Goal: Navigation & Orientation: Find specific page/section

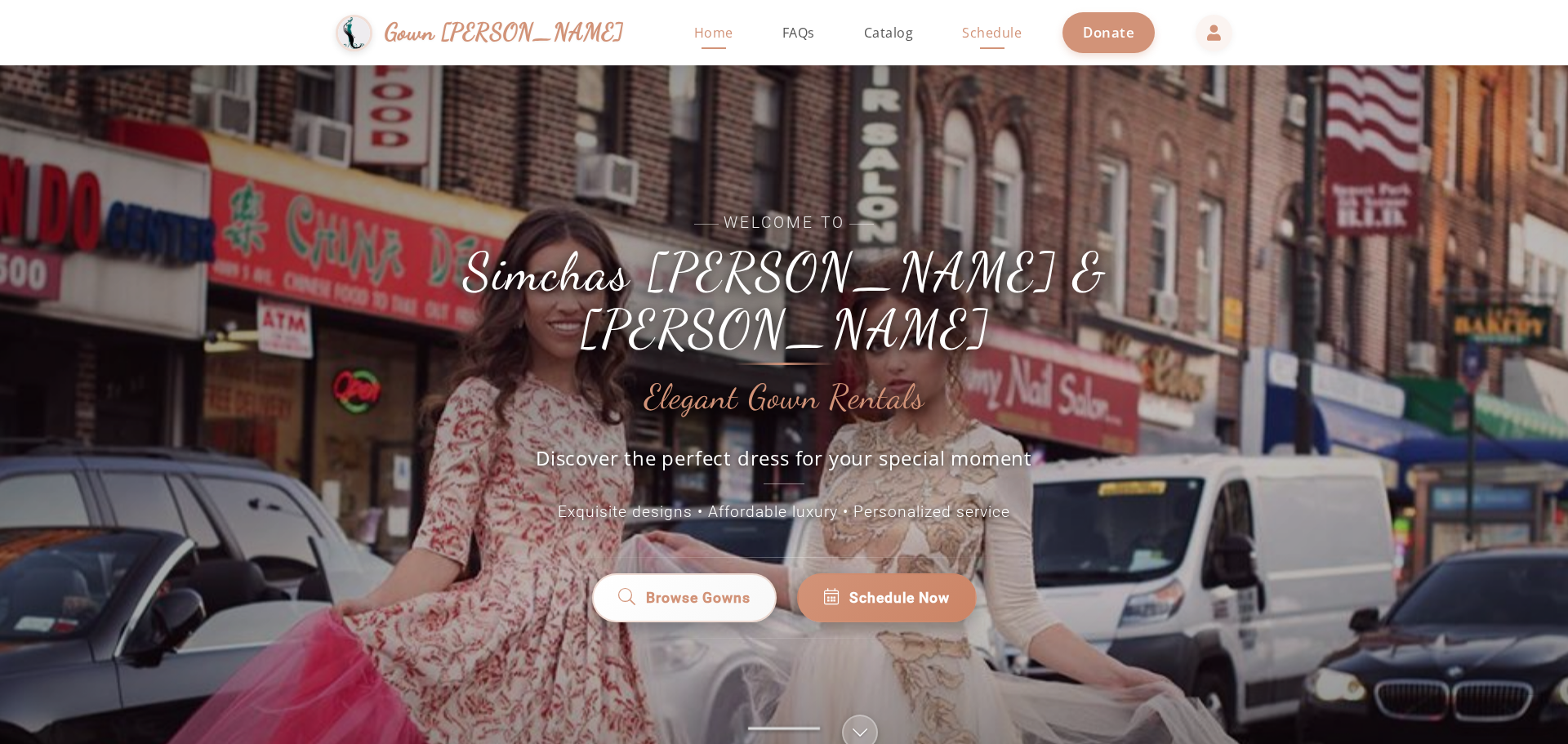
click at [962, 33] on span "Schedule" at bounding box center [992, 33] width 60 height 18
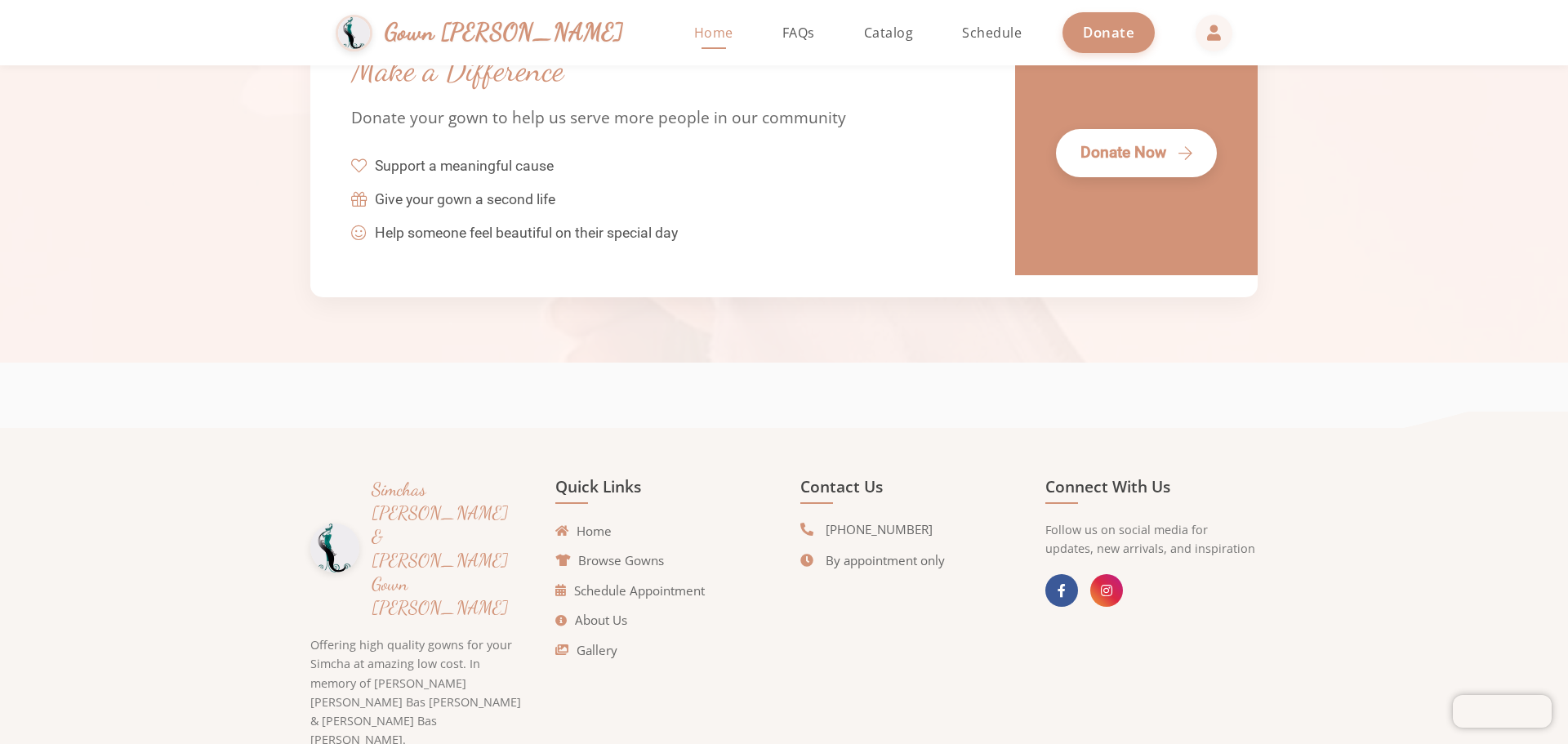
scroll to position [3708, 0]
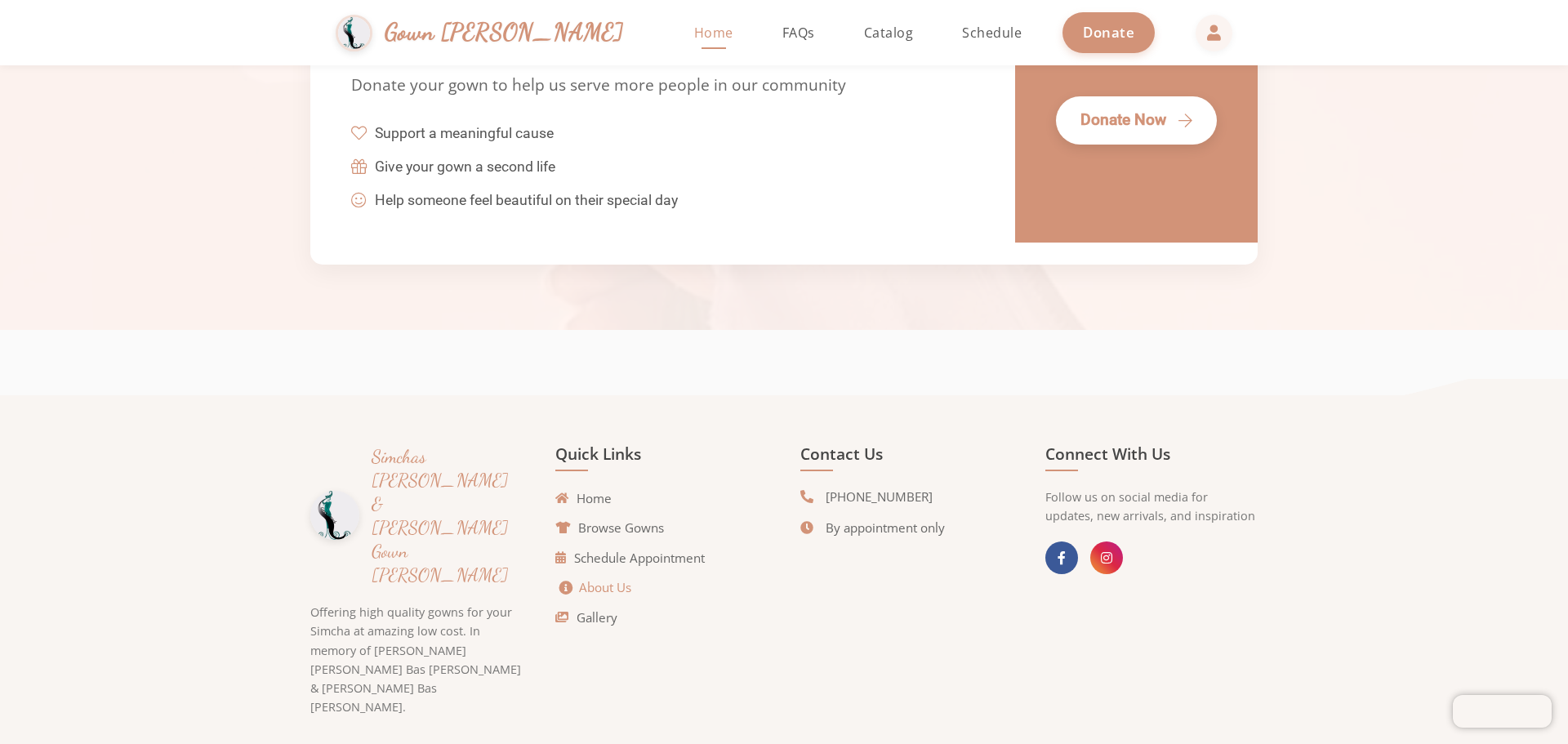
click at [583, 587] on link "About Us" at bounding box center [595, 588] width 72 height 19
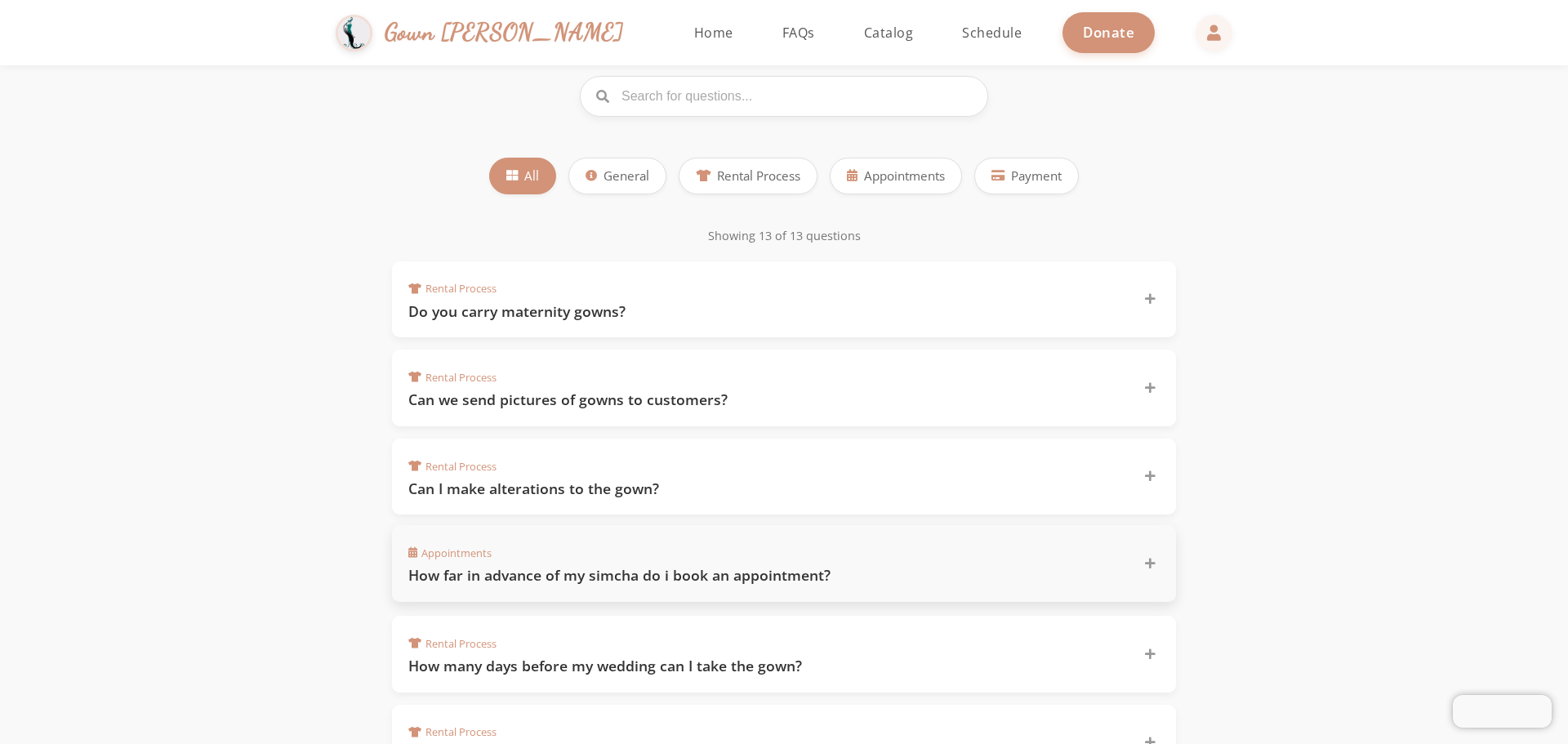
scroll to position [163, 0]
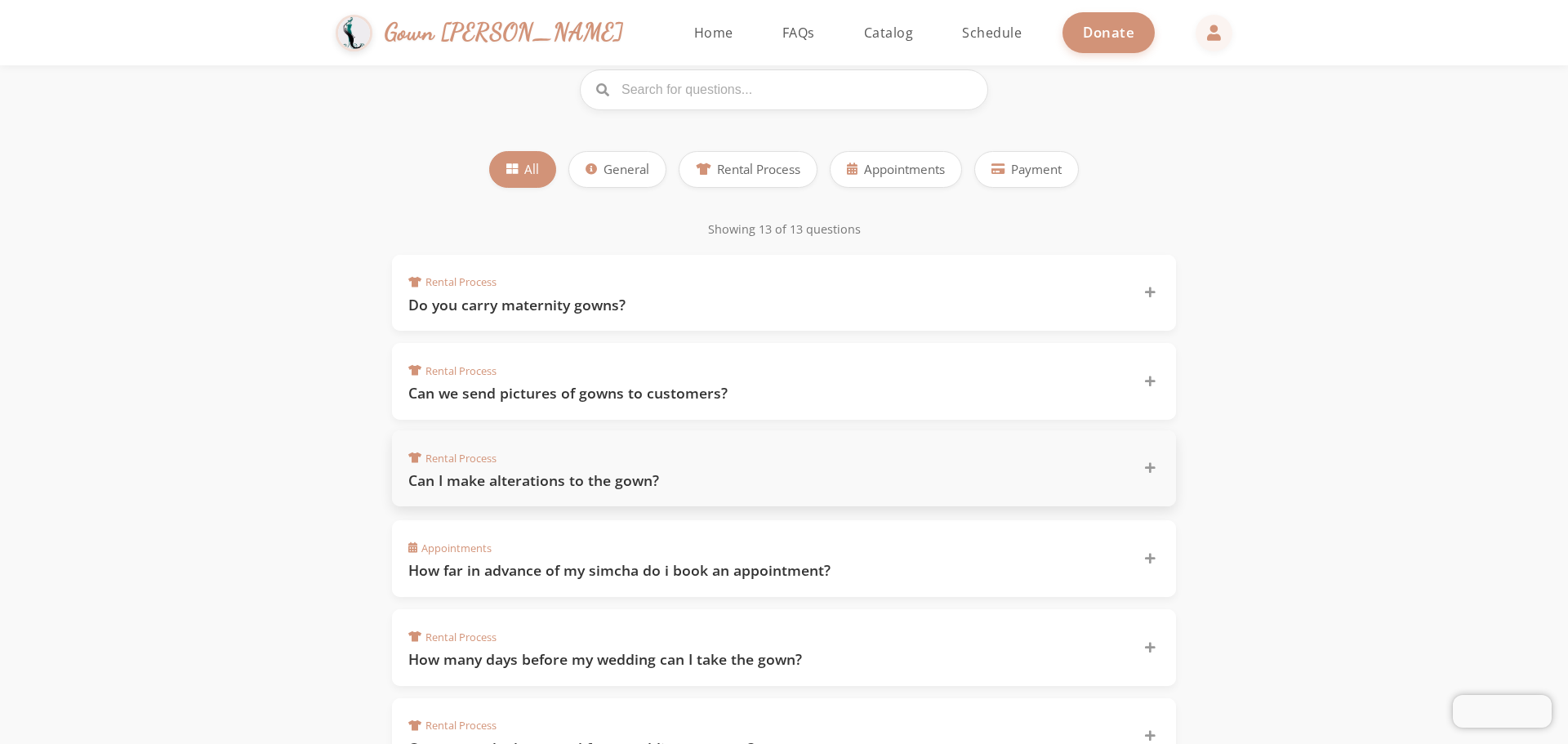
click at [1151, 469] on icon at bounding box center [1150, 468] width 11 height 12
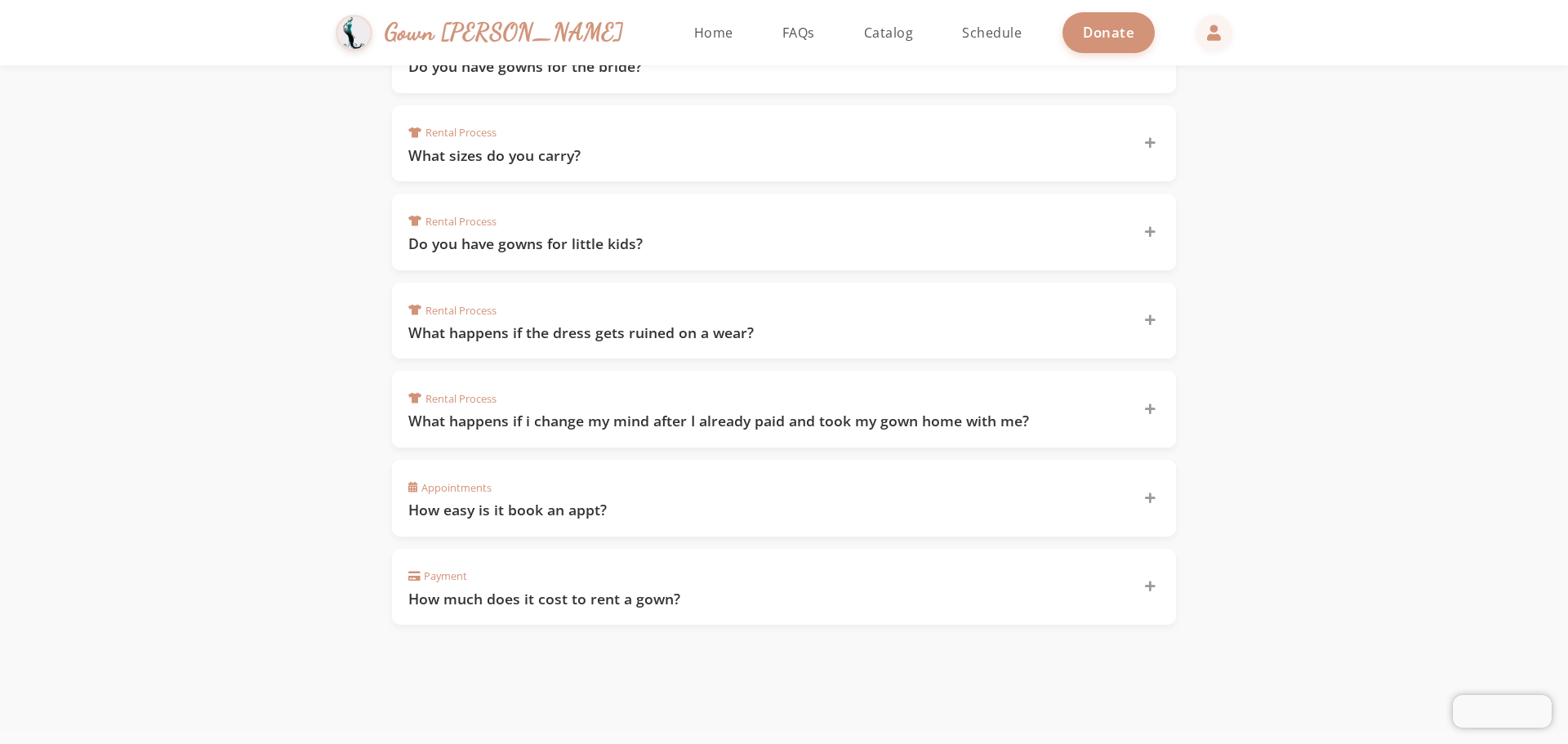
scroll to position [1062, 0]
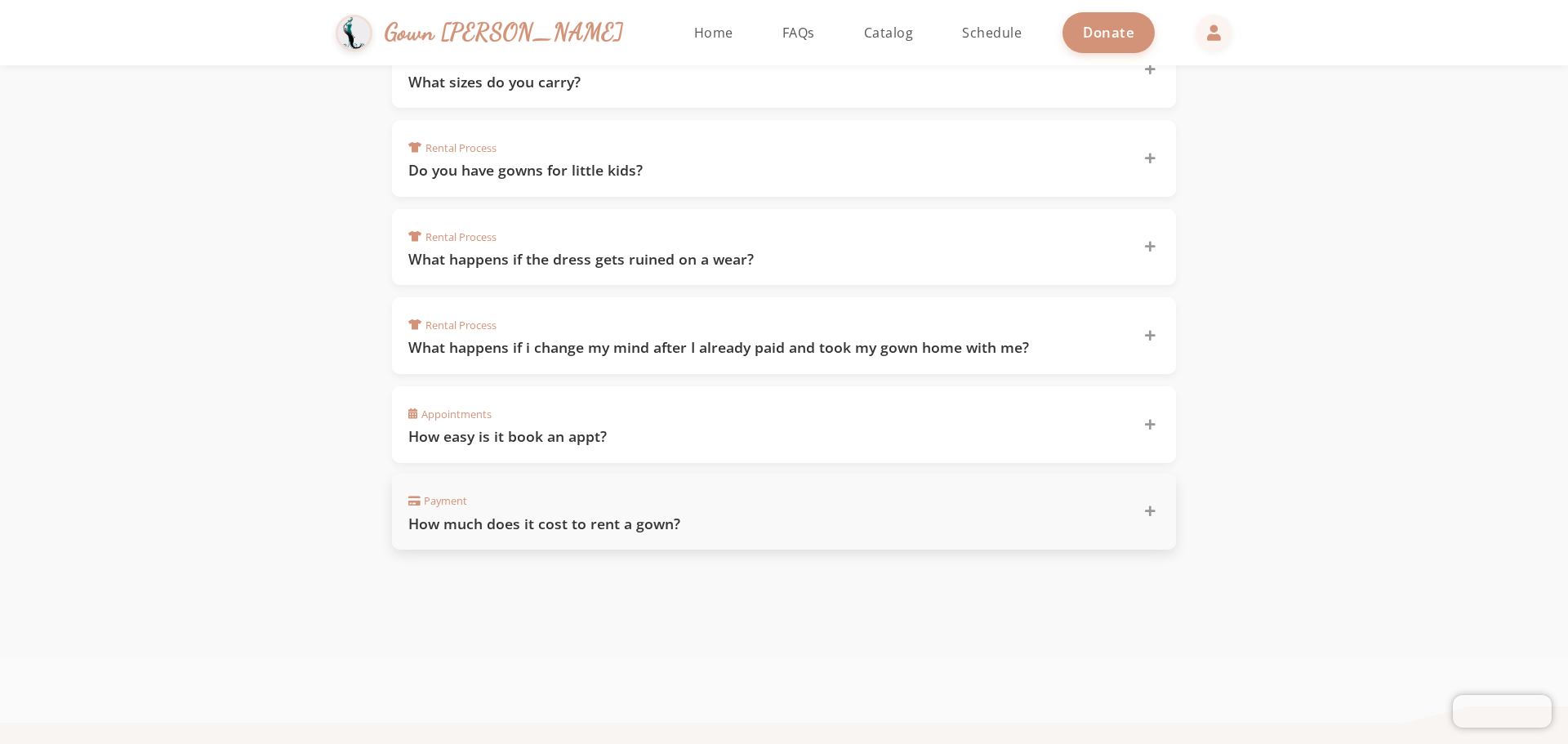
click at [1151, 509] on icon at bounding box center [1150, 511] width 11 height 12
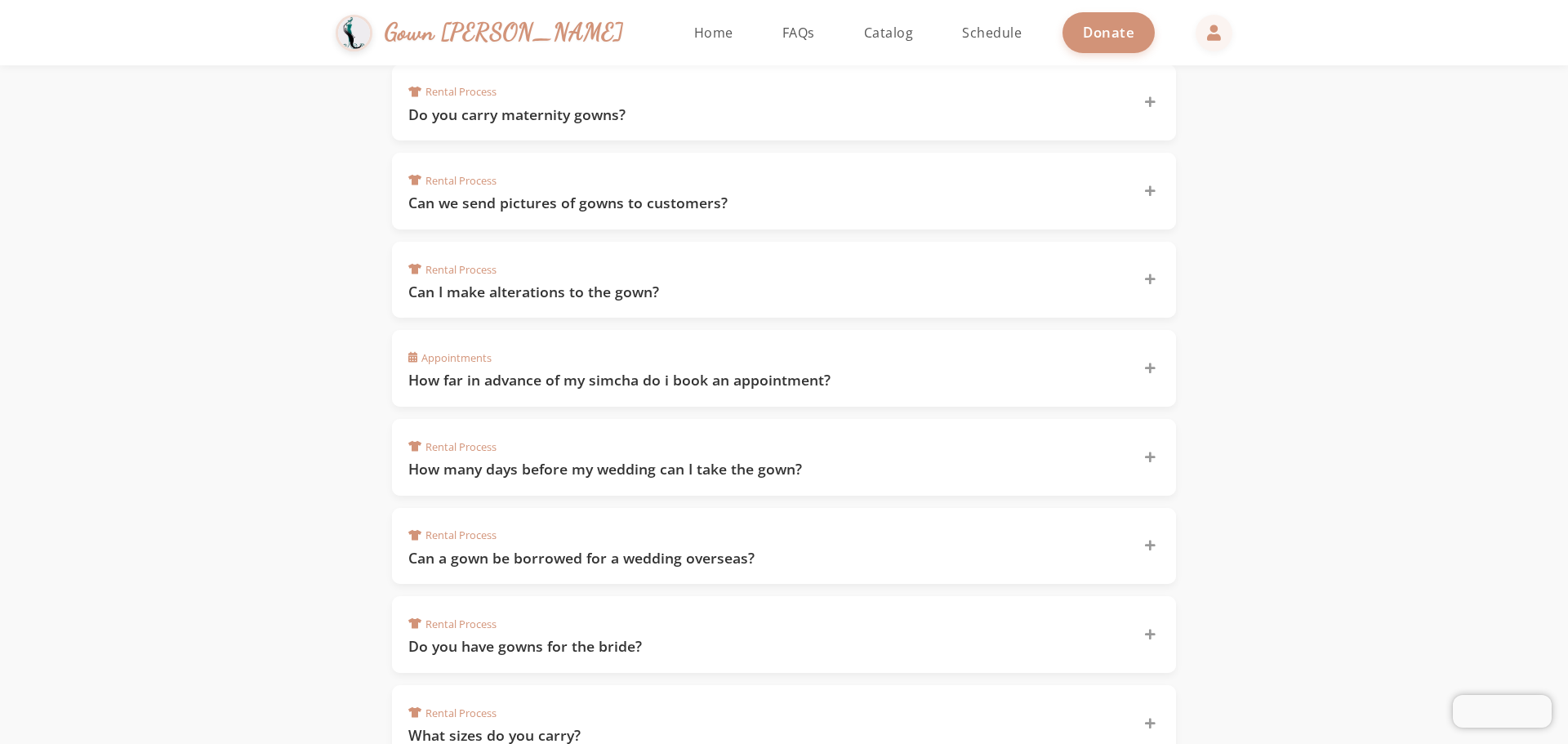
scroll to position [272, 0]
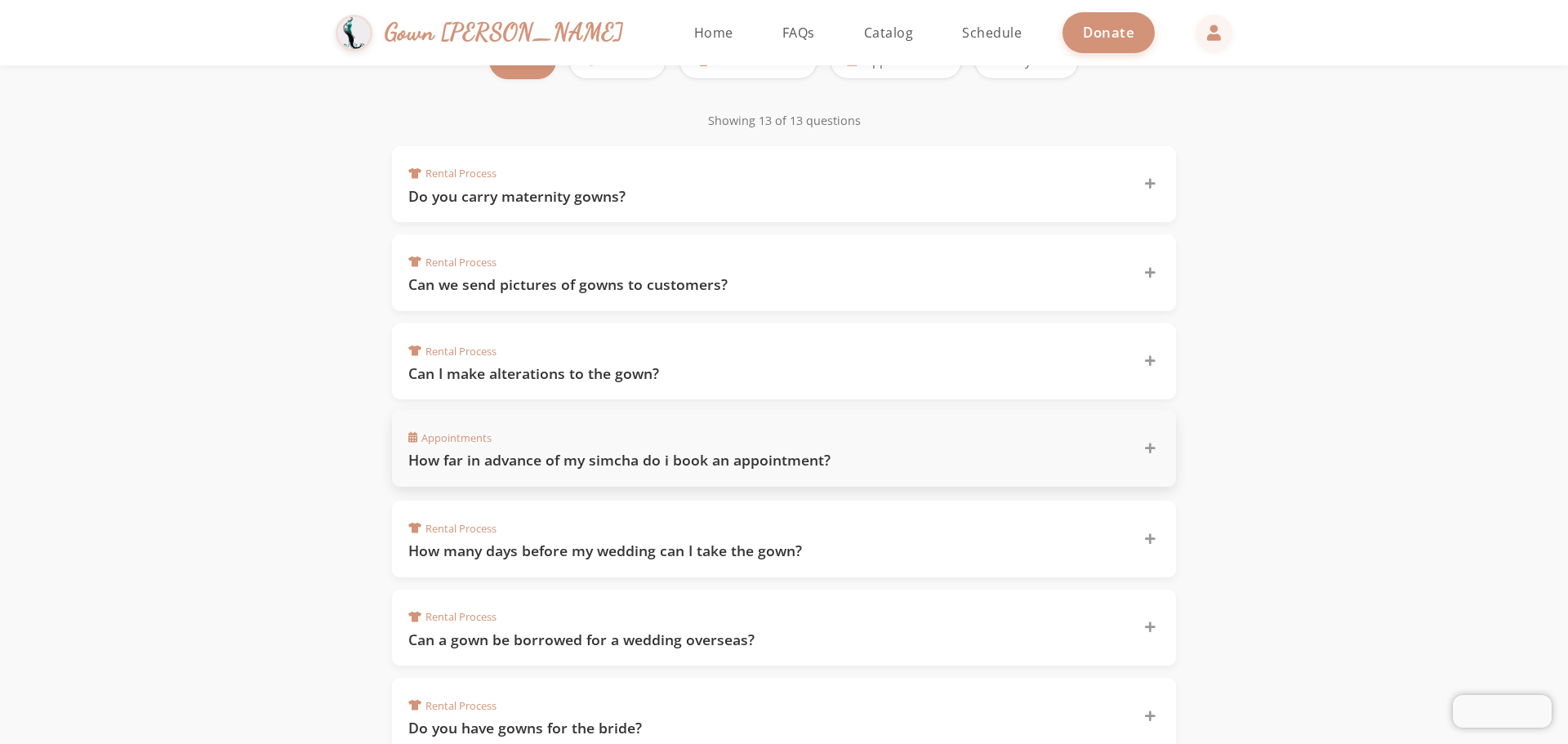
click at [1158, 451] on div at bounding box center [1150, 449] width 20 height 20
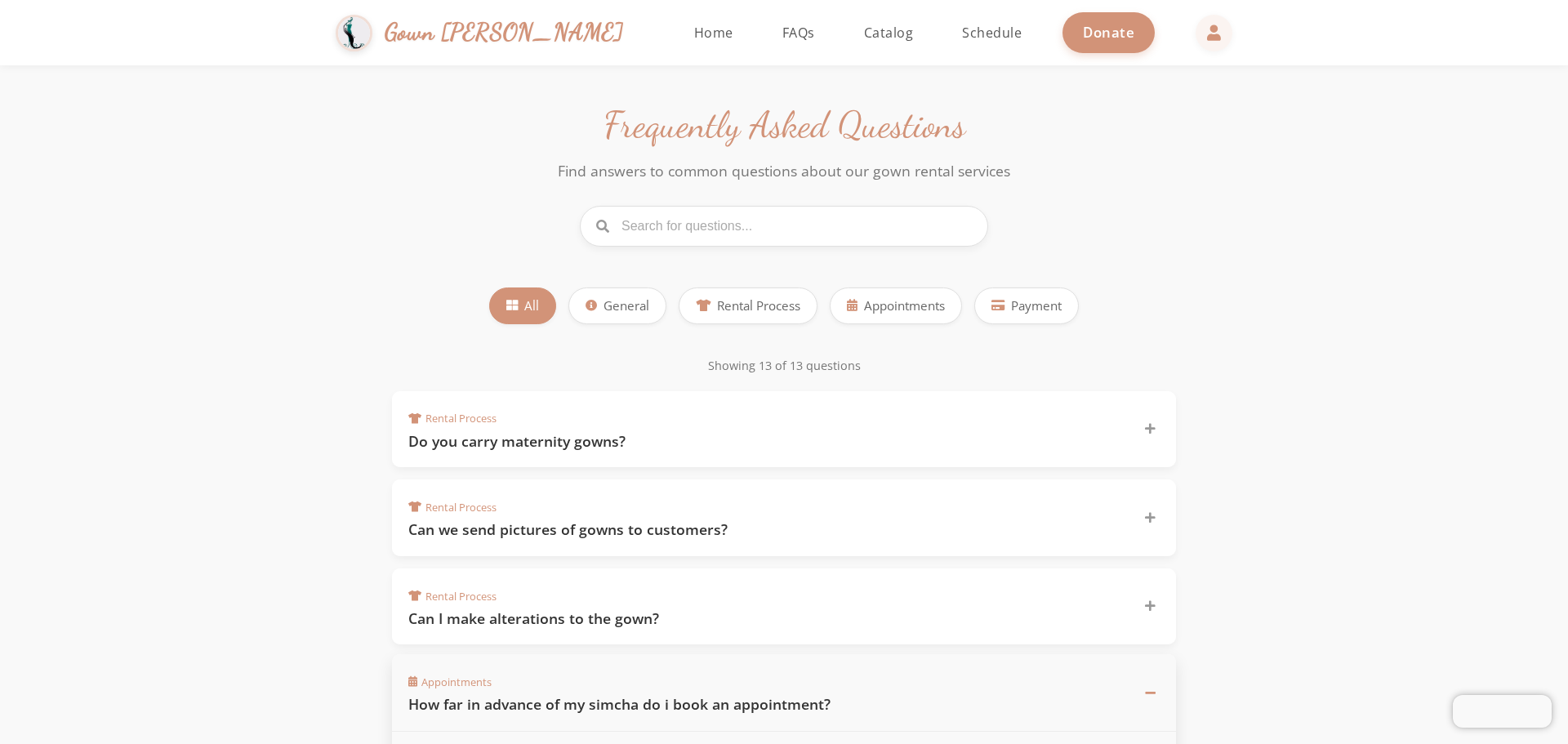
scroll to position [0, 0]
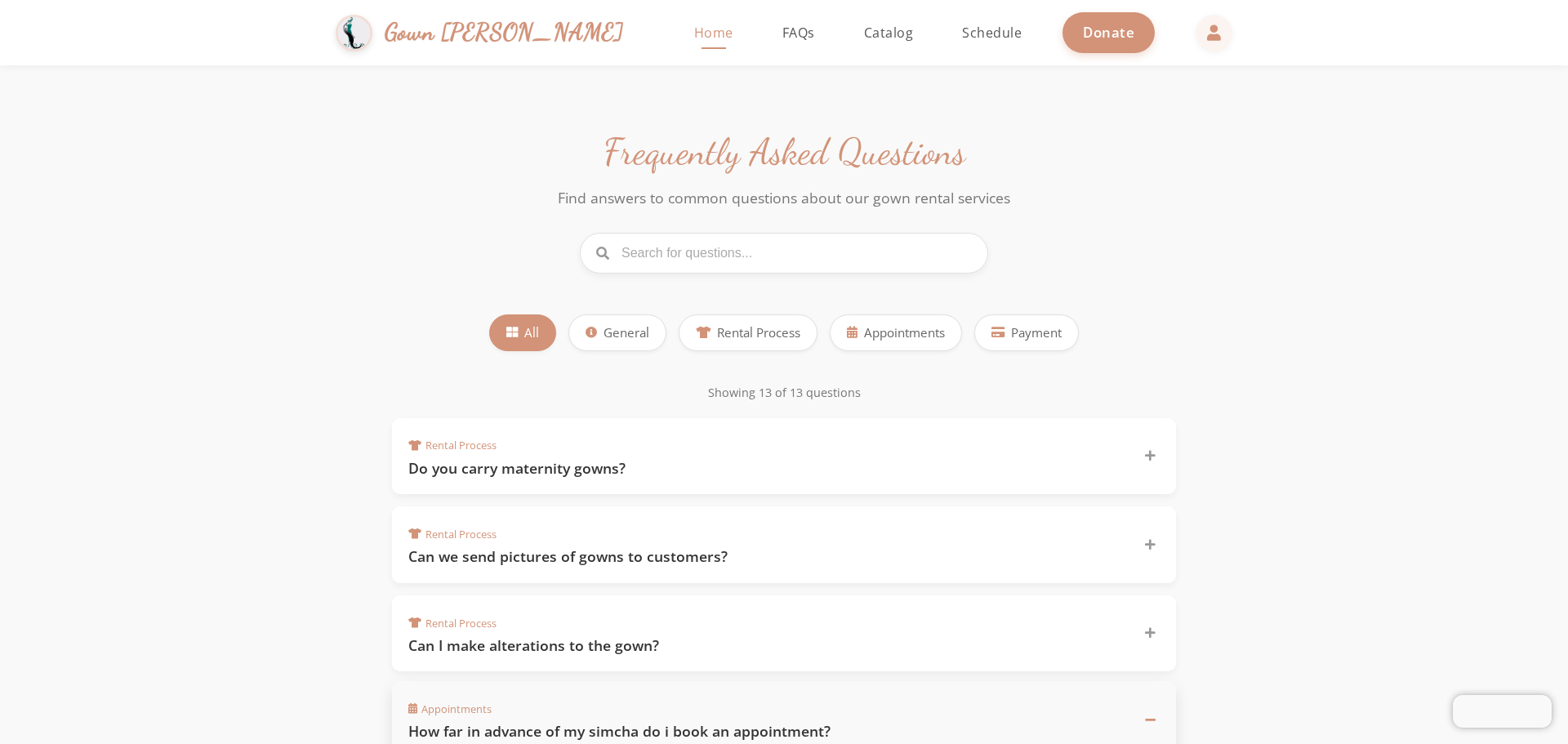
click at [694, 39] on span "Home" at bounding box center [713, 33] width 39 height 18
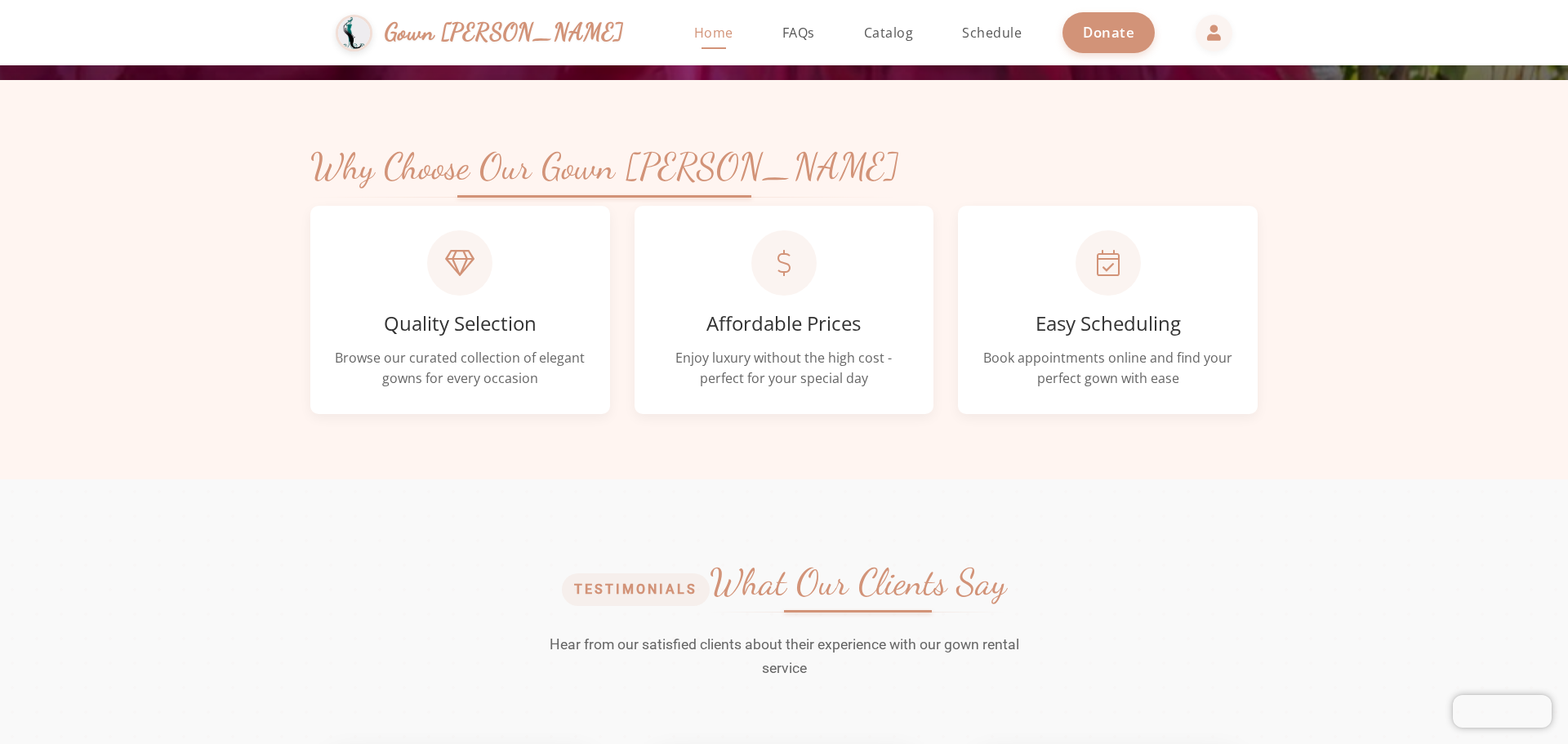
scroll to position [768, 0]
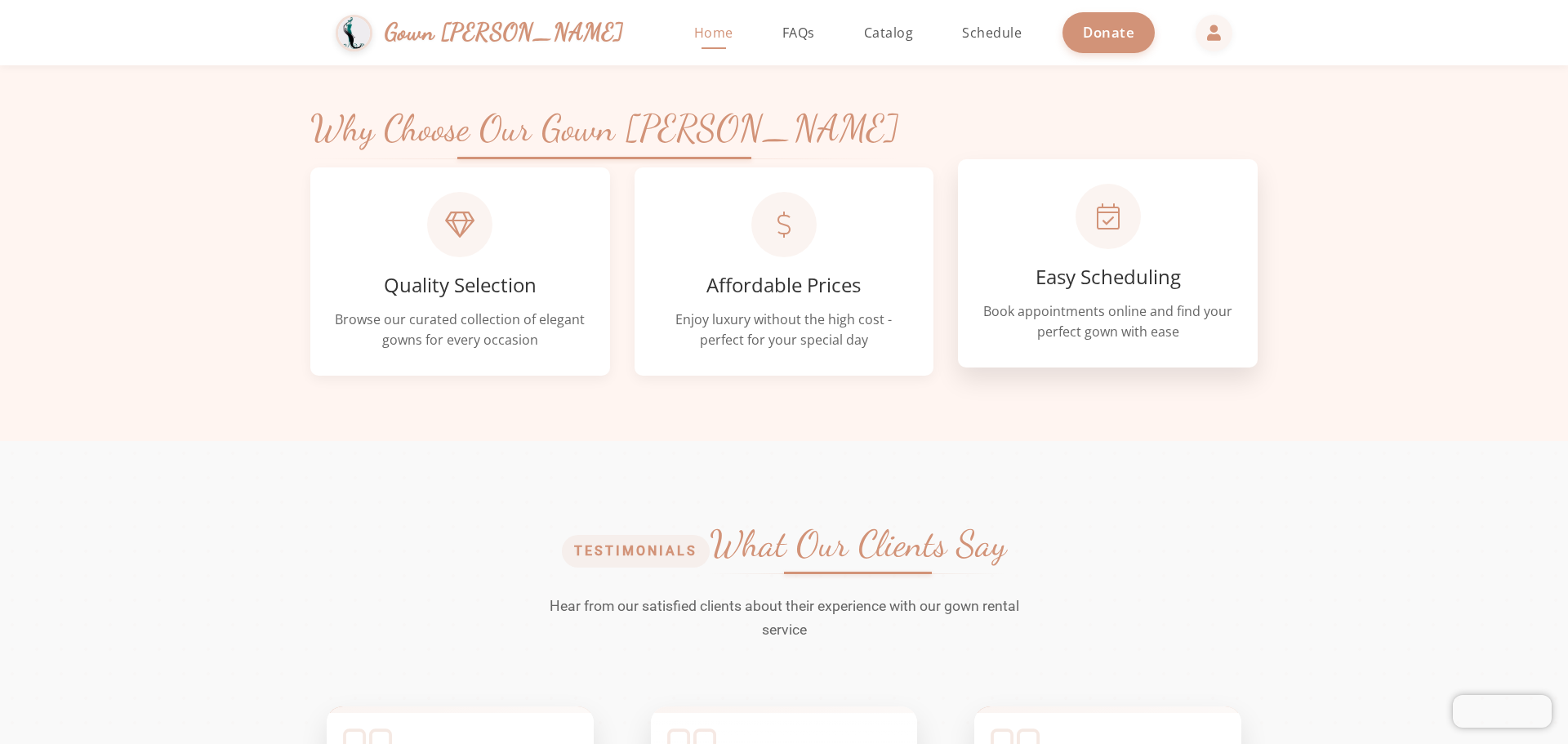
click at [1113, 220] on icon at bounding box center [1109, 217] width 23 height 26
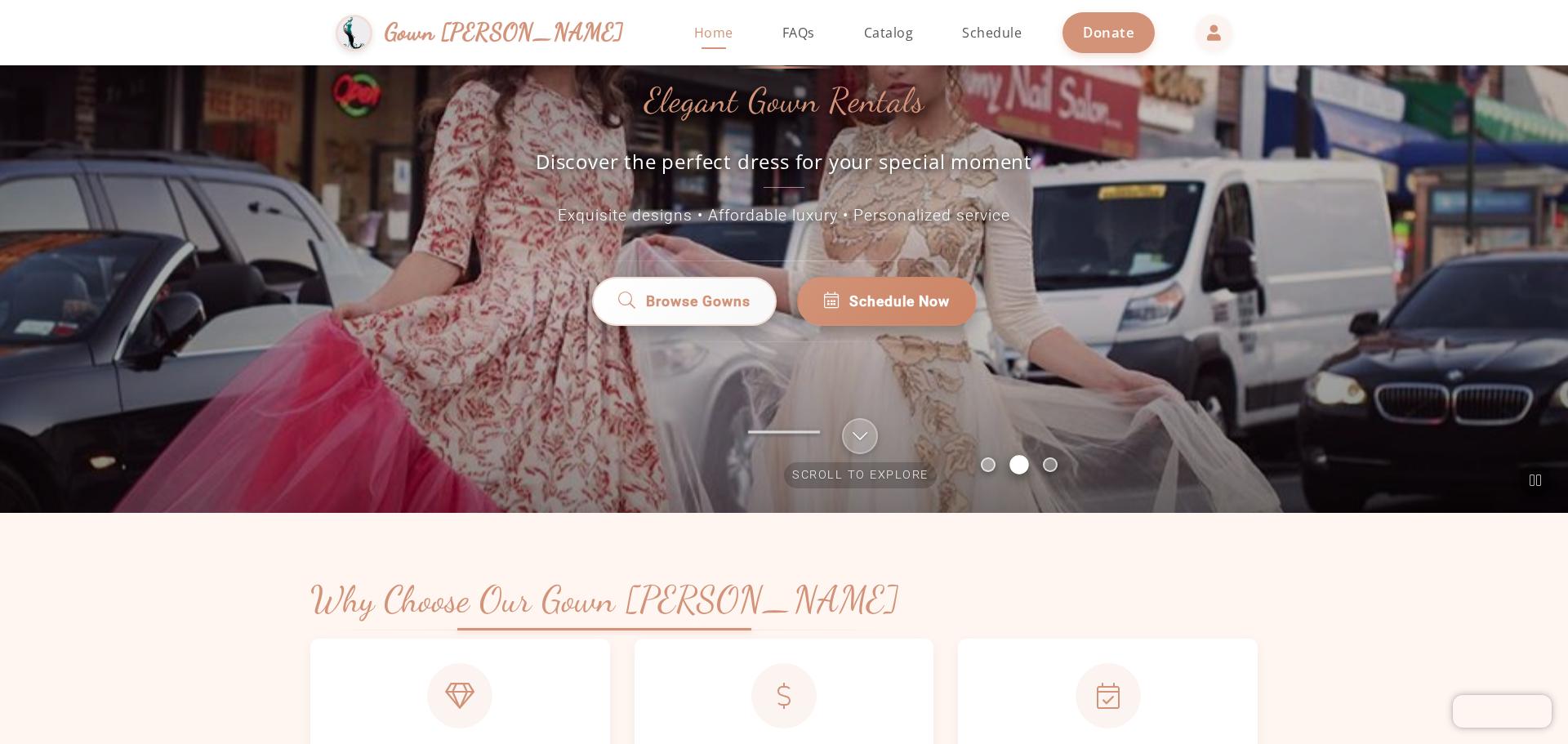
scroll to position [409, 0]
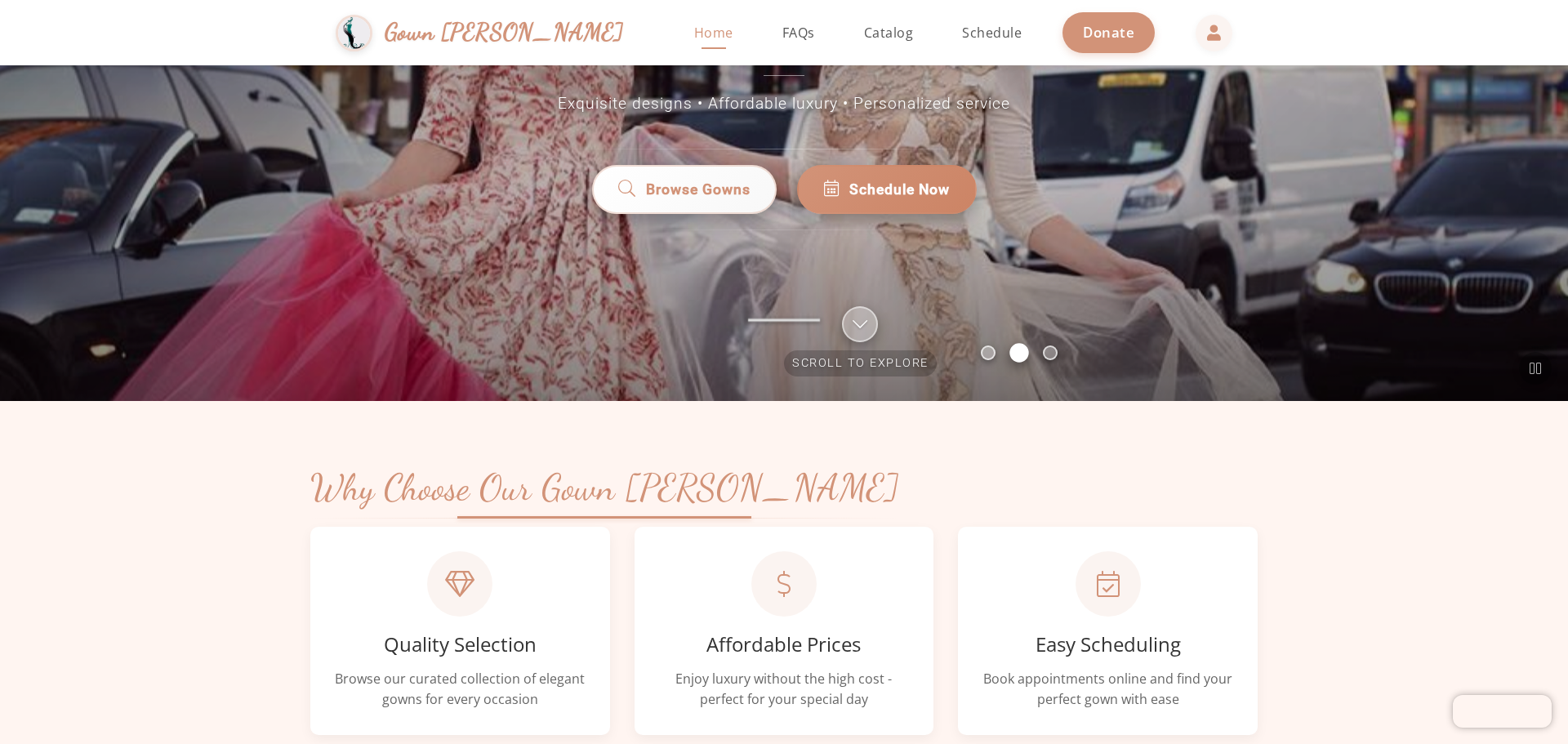
click at [856, 353] on span "Scroll to explore" at bounding box center [861, 363] width 153 height 26
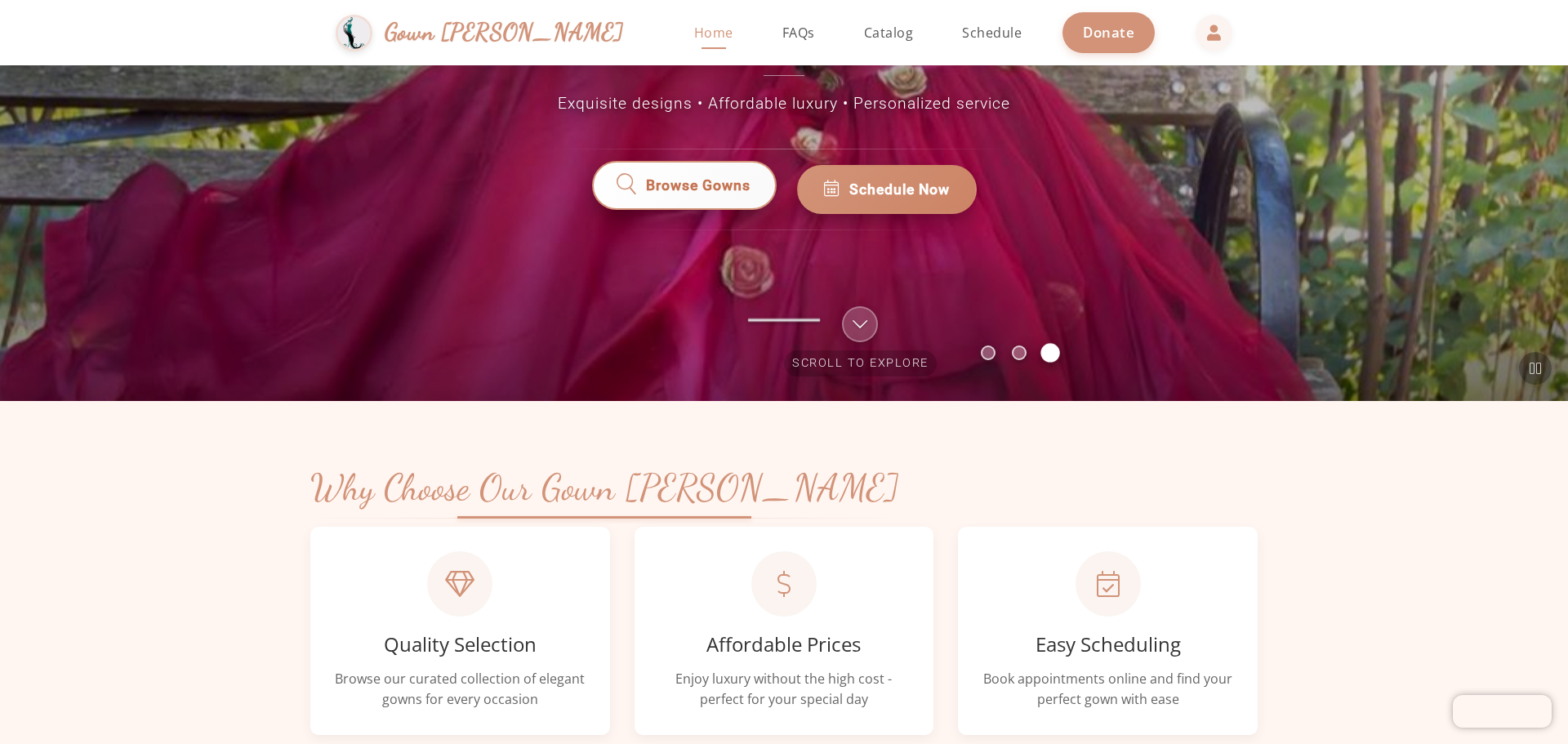
click at [722, 179] on span "Browse Gowns" at bounding box center [698, 190] width 104 height 22
